Goal: Navigation & Orientation: Find specific page/section

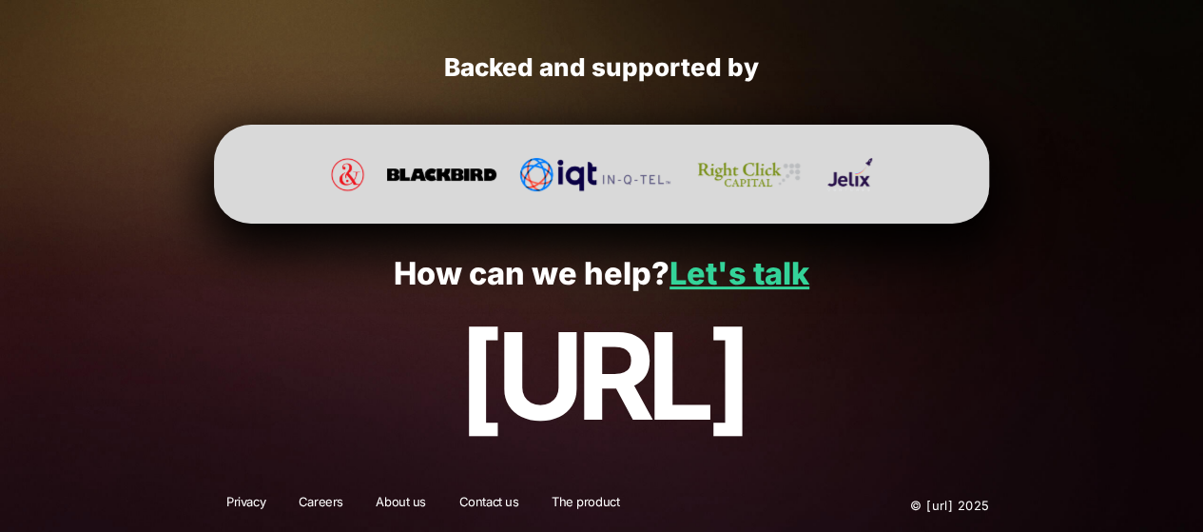
scroll to position [3726, 0]
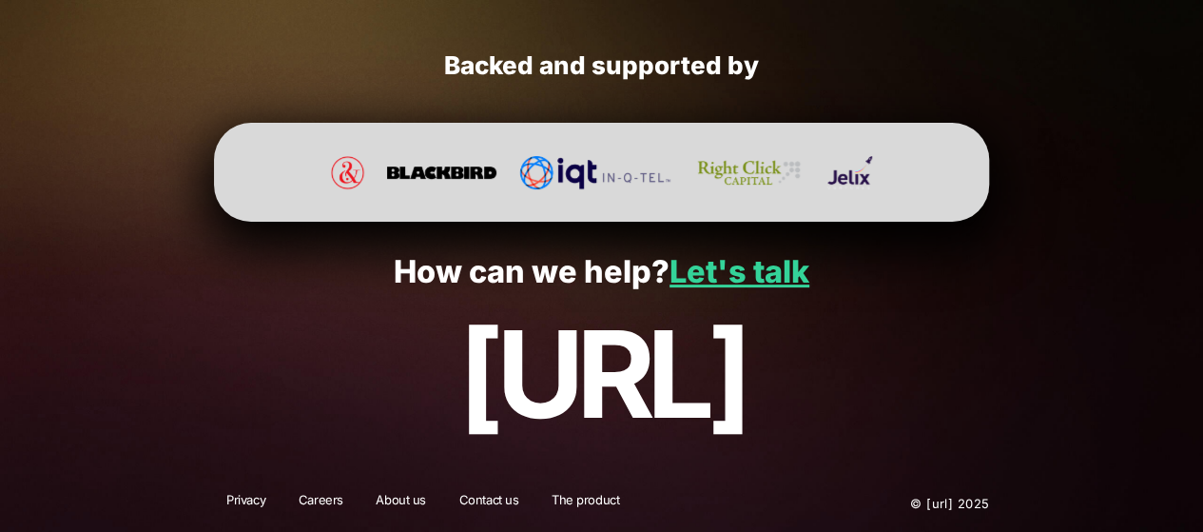
click at [308, 498] on link "Careers" at bounding box center [320, 503] width 69 height 25
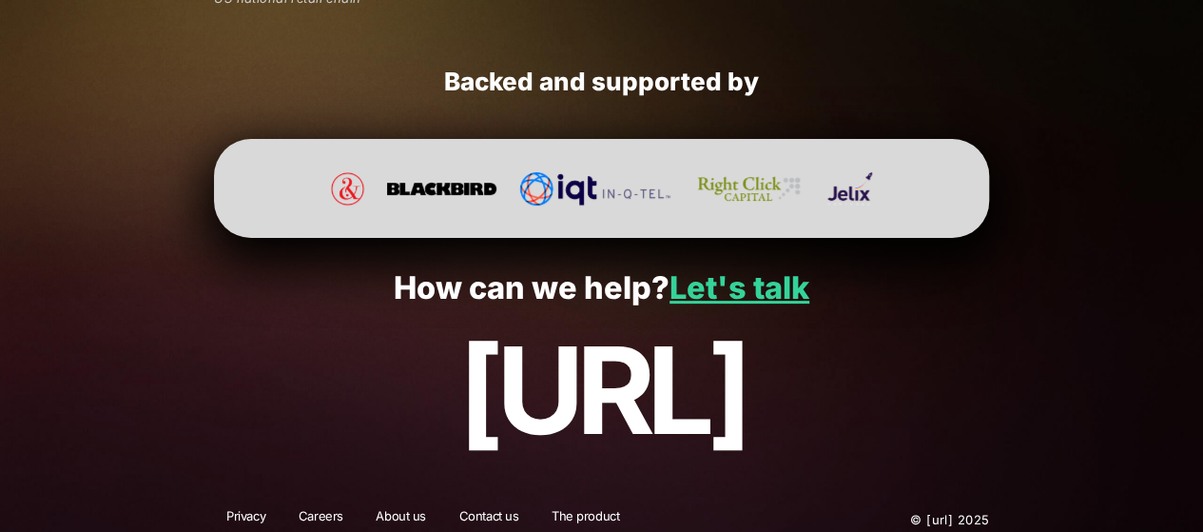
scroll to position [3726, 0]
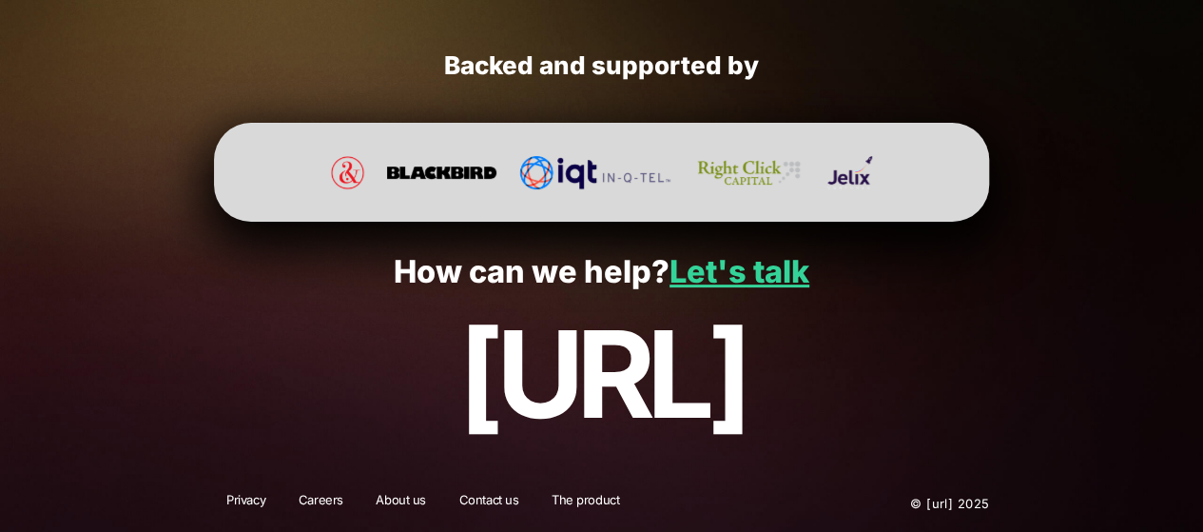
click at [316, 496] on link "Careers" at bounding box center [320, 503] width 69 height 25
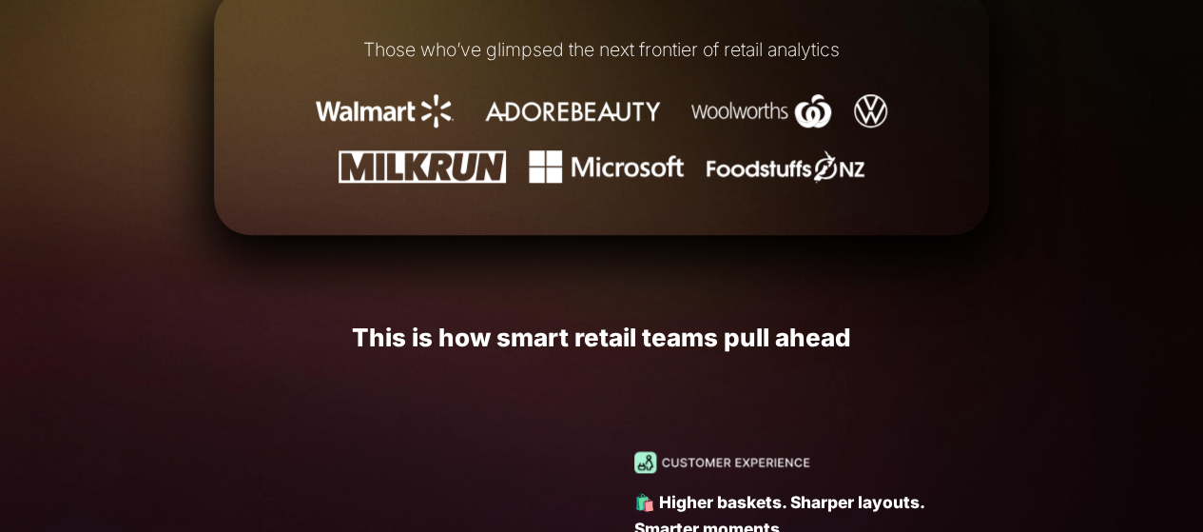
scroll to position [1522, 0]
